Goal: Navigation & Orientation: Find specific page/section

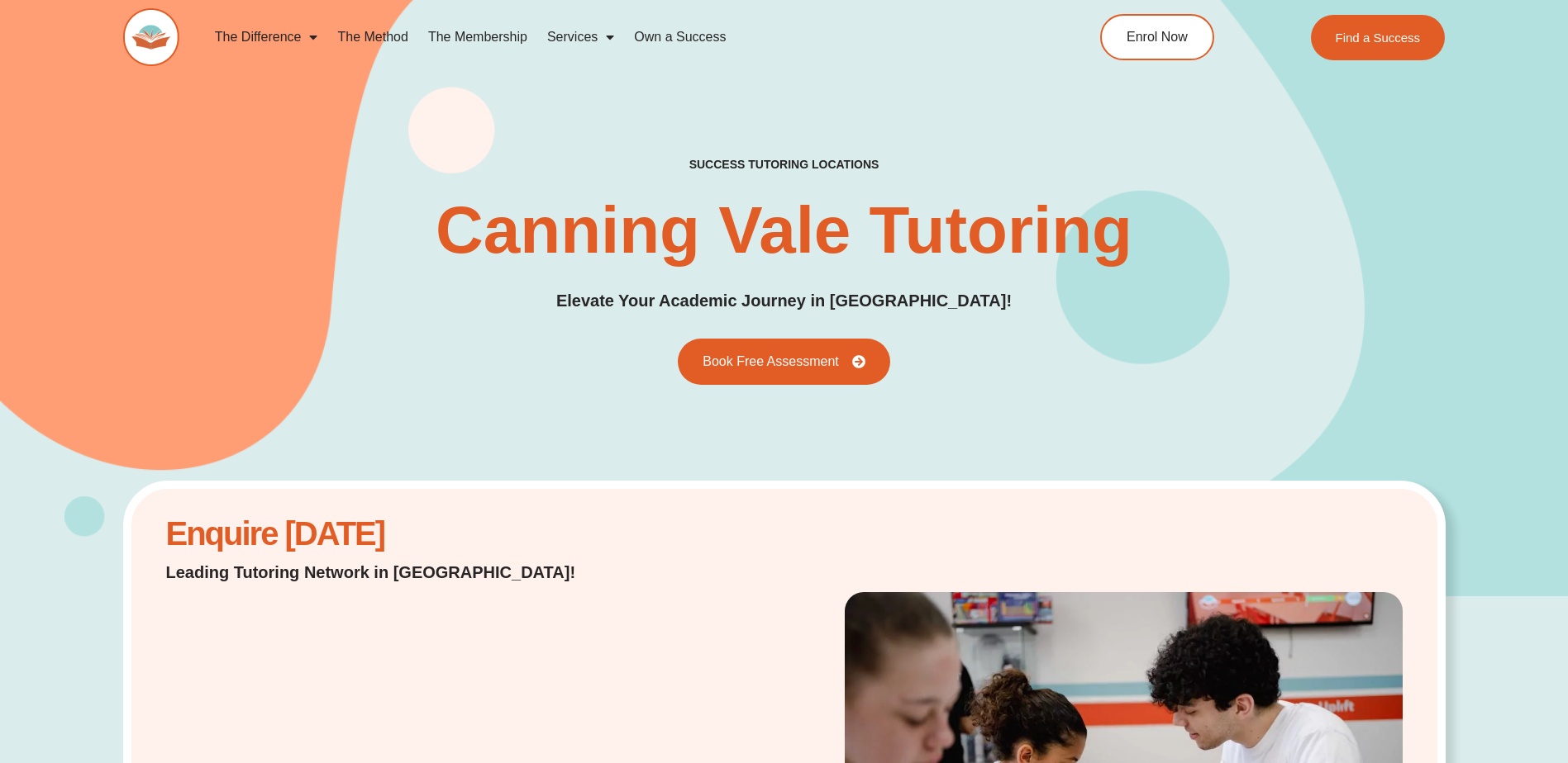
click at [462, 34] on link "The Membership" at bounding box center [478, 37] width 119 height 38
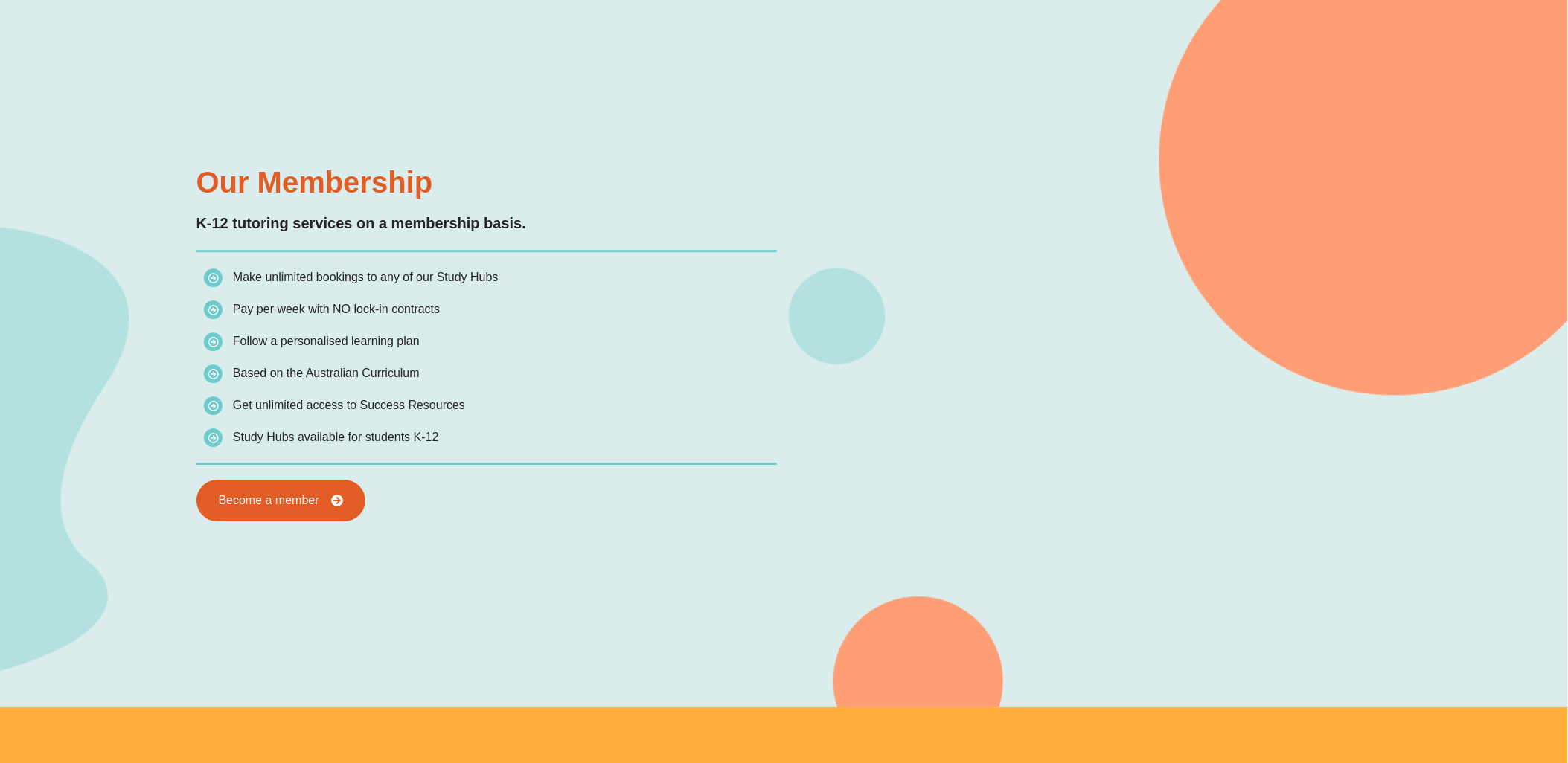
scroll to position [1488, 0]
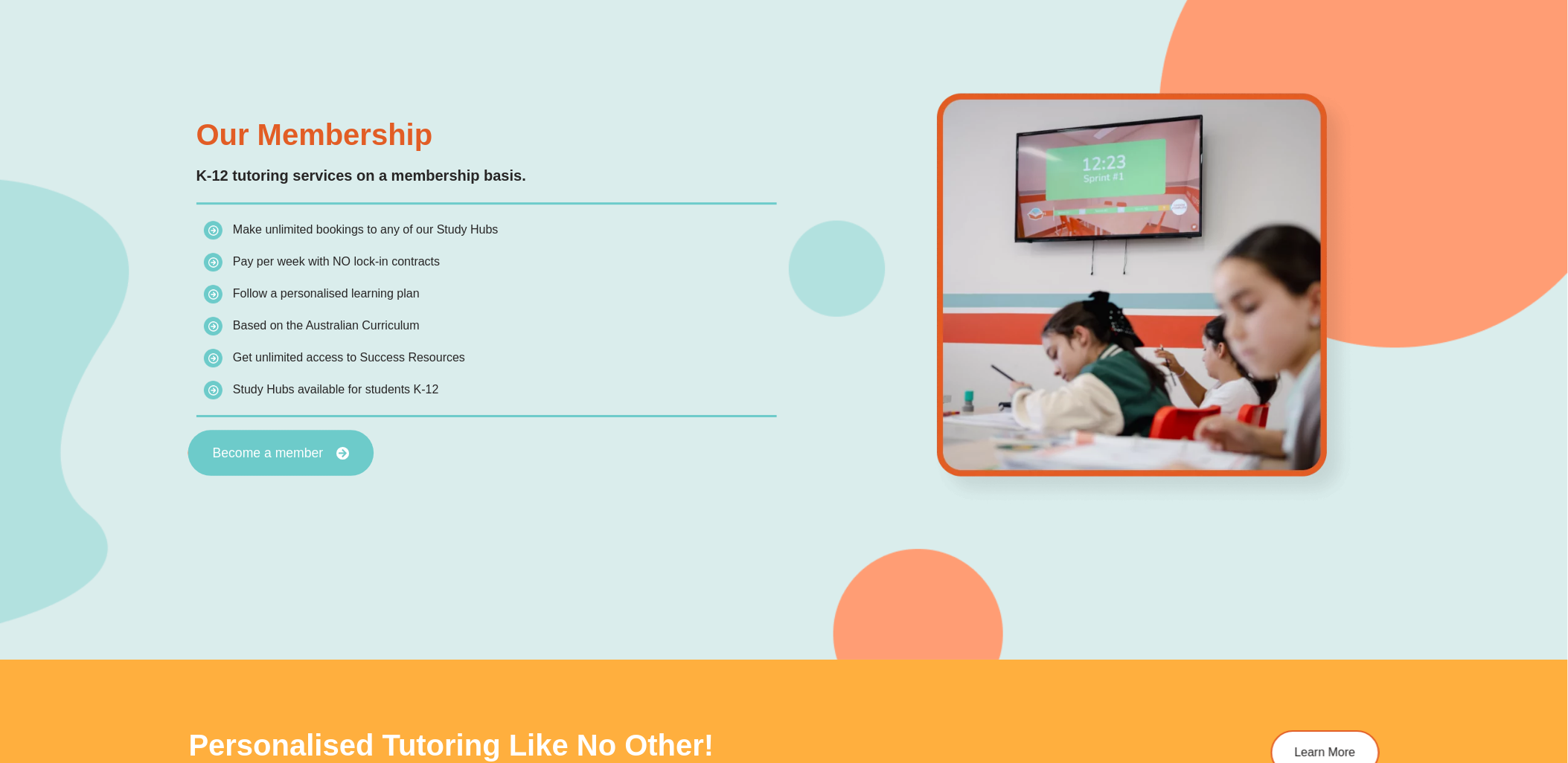
click at [250, 456] on span "Become a member" at bounding box center [268, 453] width 111 height 13
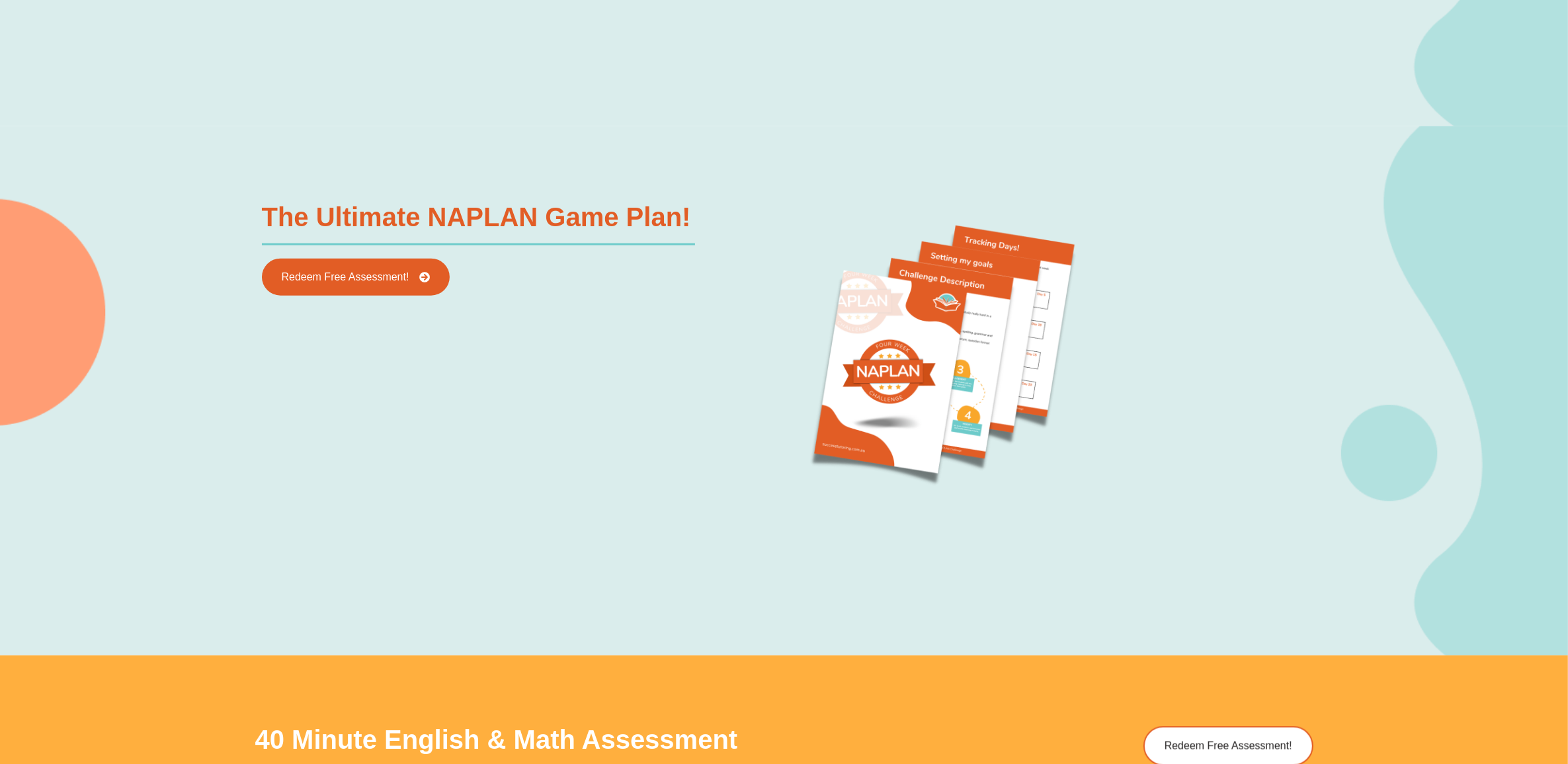
scroll to position [1653, 0]
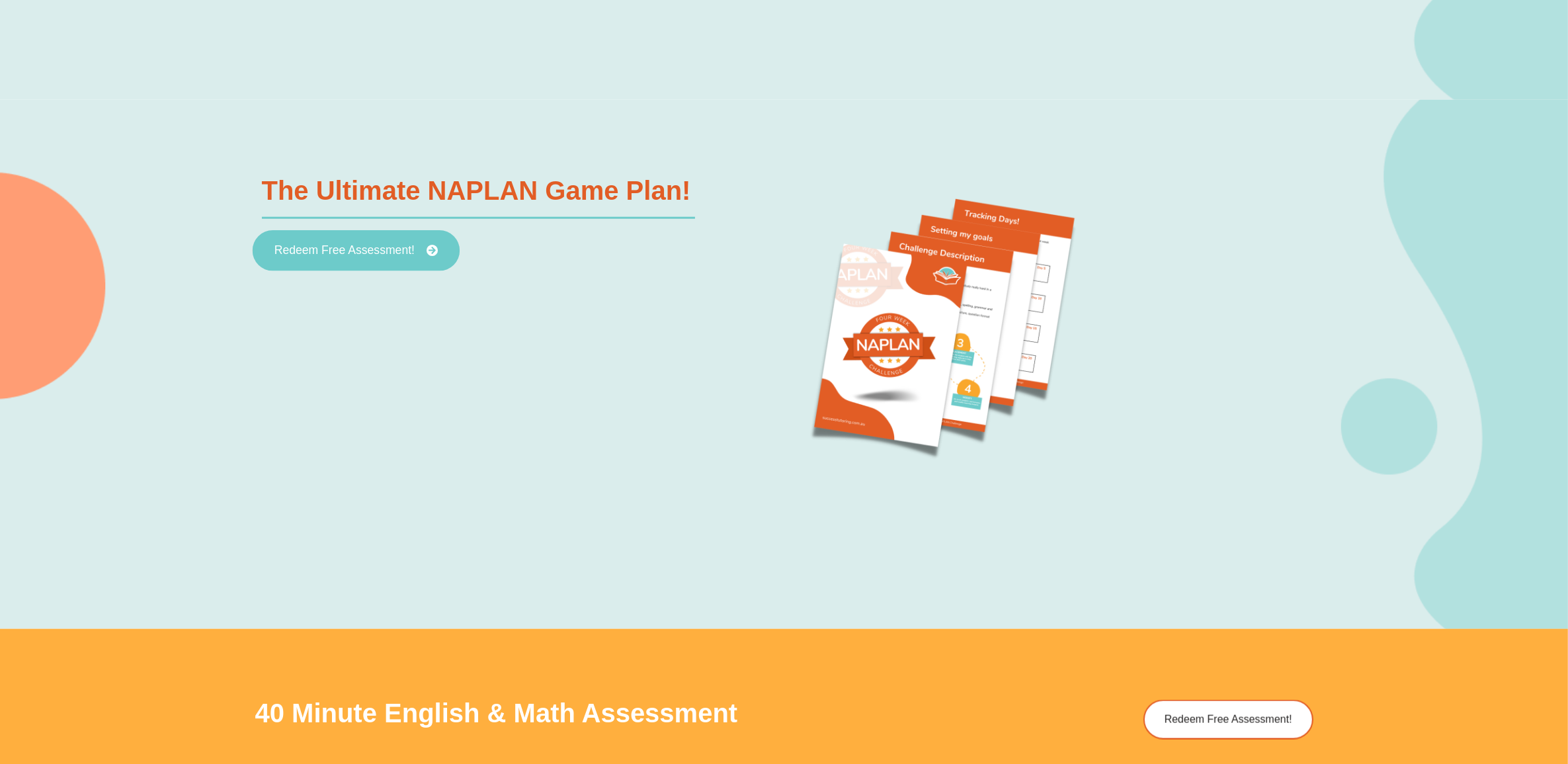
click at [372, 248] on span "Redeem Free Assessment!" at bounding box center [344, 250] width 140 height 12
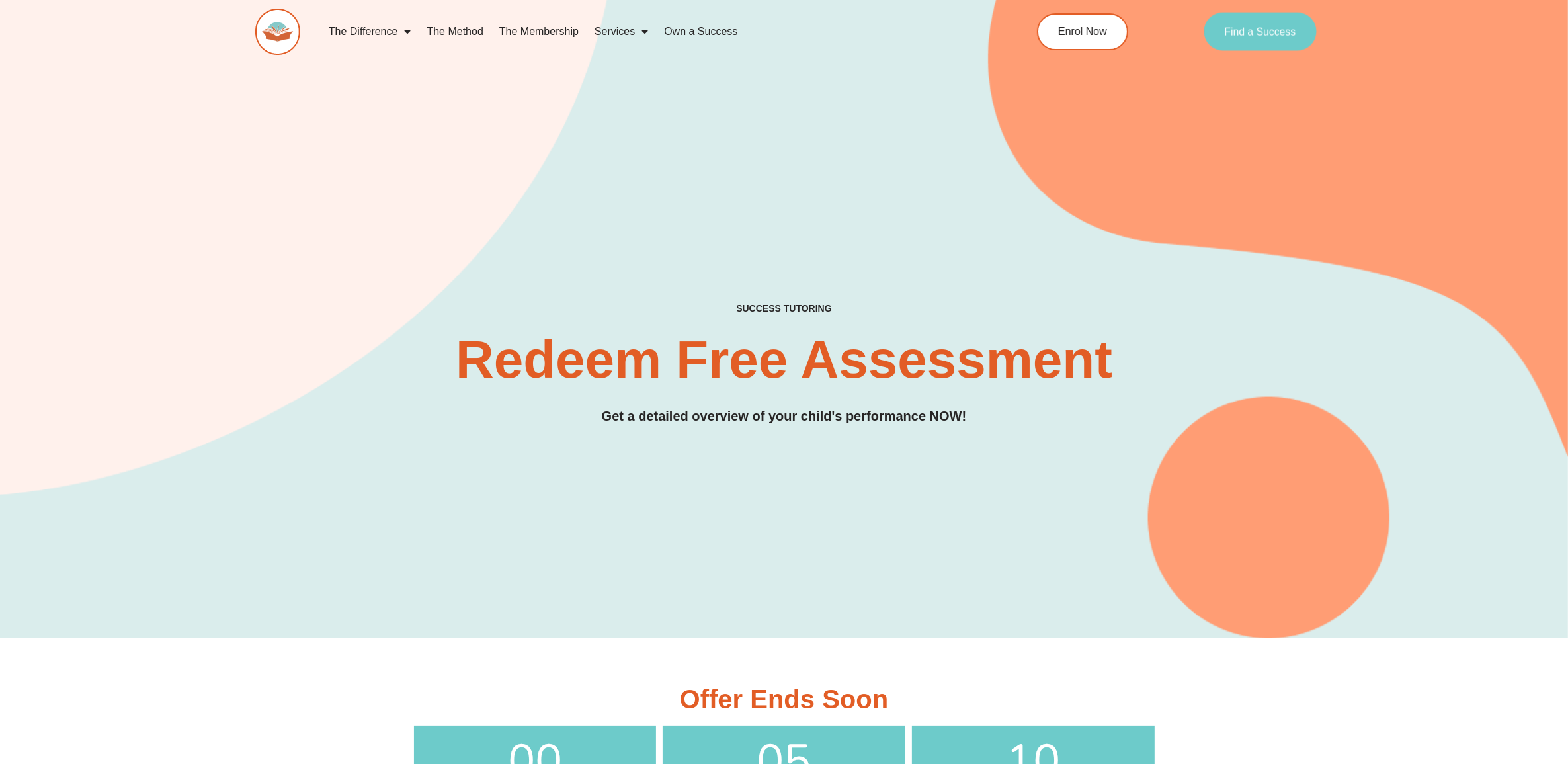
click at [1231, 30] on span "Find a Success" at bounding box center [1260, 32] width 71 height 10
